Goal: Find specific page/section: Find specific page/section

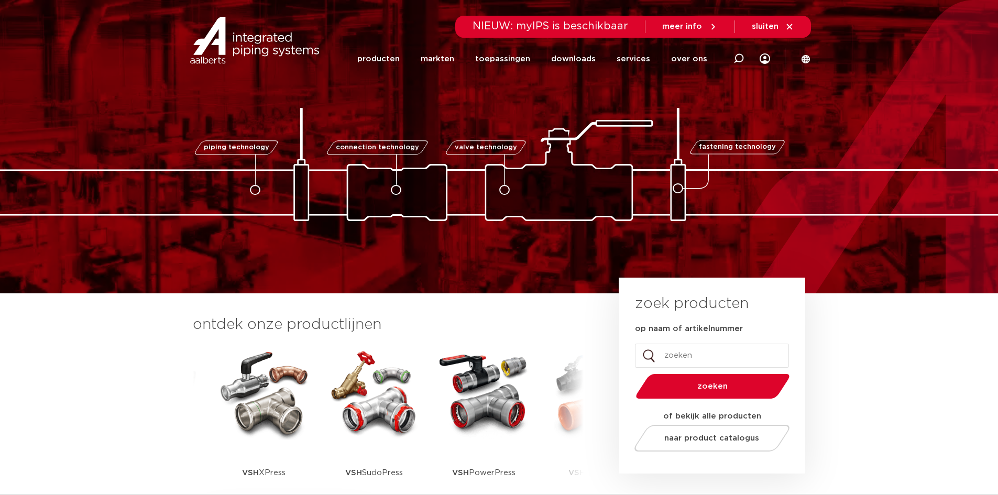
click at [264, 394] on img at bounding box center [264, 393] width 94 height 94
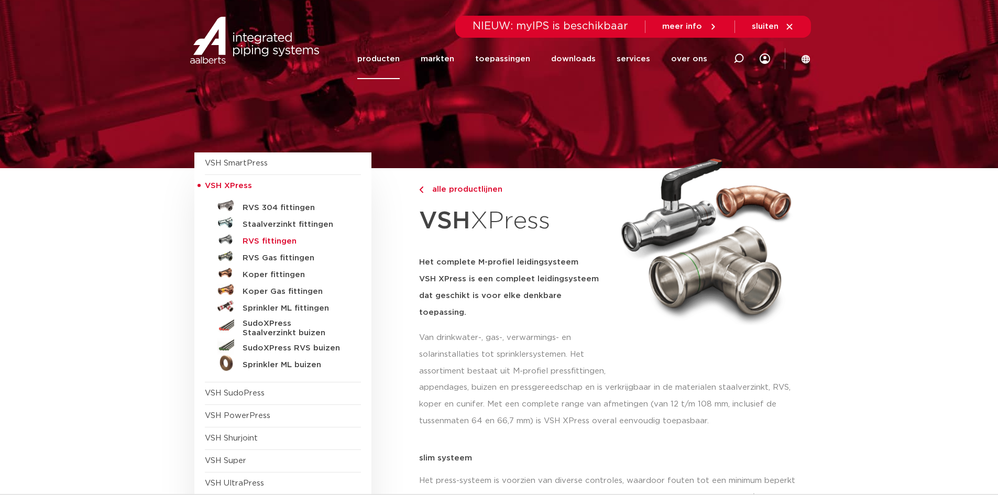
click at [269, 240] on h5 "RVS fittingen" at bounding box center [295, 241] width 104 height 9
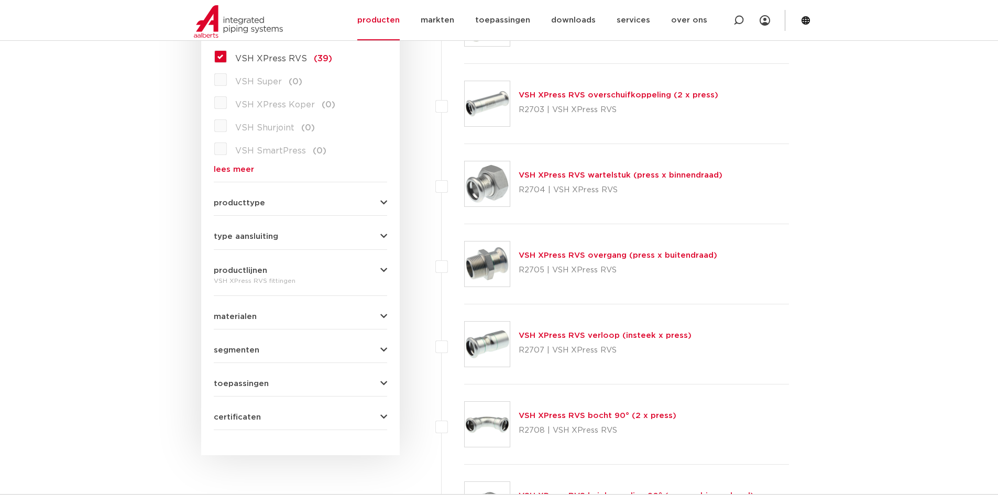
scroll to position [314, 0]
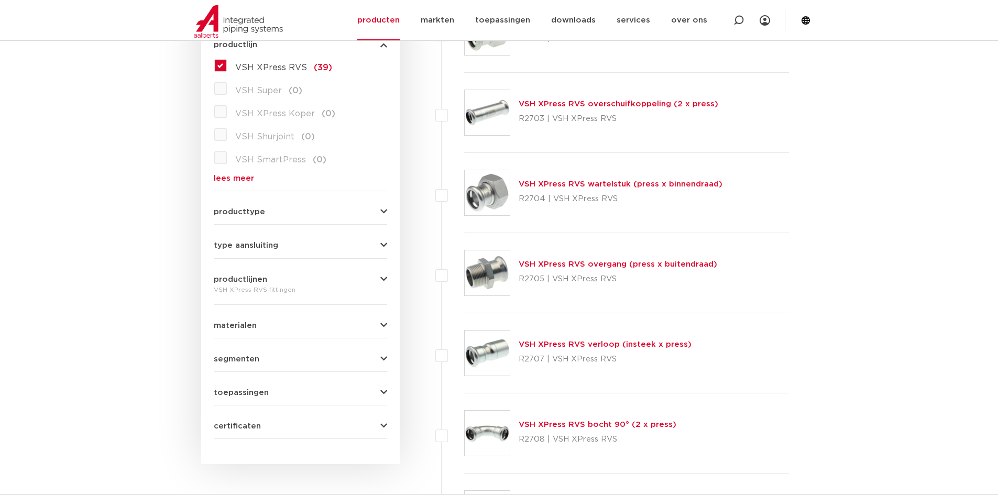
click at [563, 265] on link "VSH XPress RVS overgang (press x buitendraad)" at bounding box center [618, 264] width 199 height 8
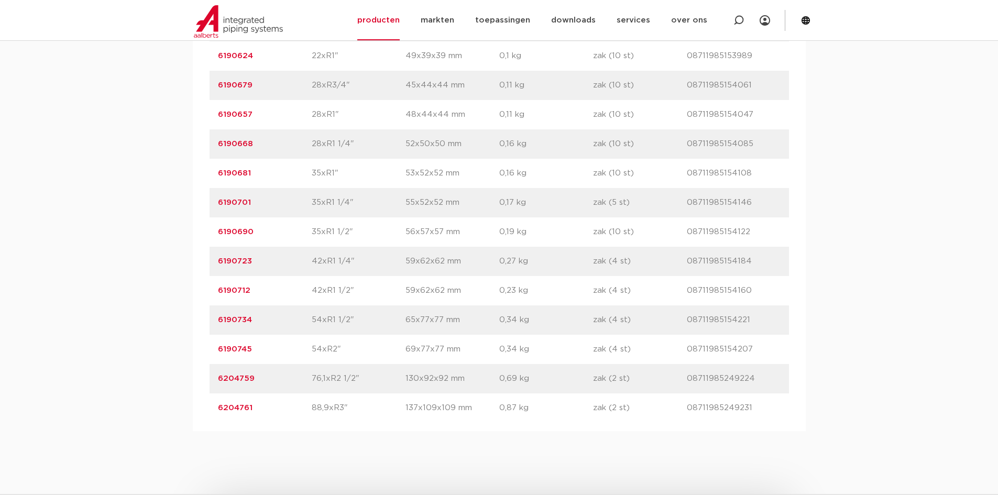
scroll to position [943, 0]
